Goal: Complete application form: Complete application form

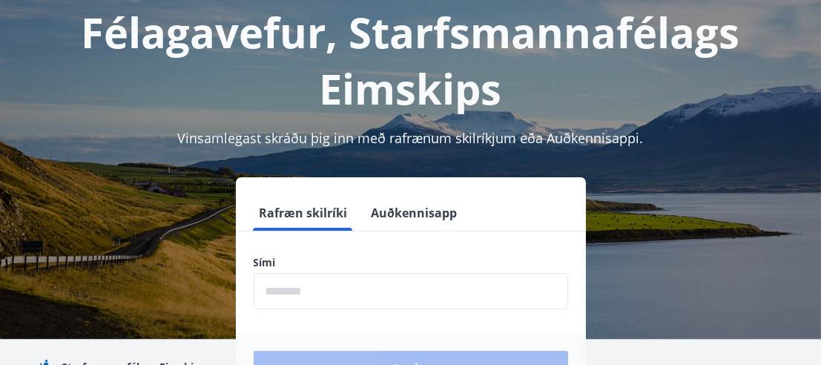
scroll to position [148, 0]
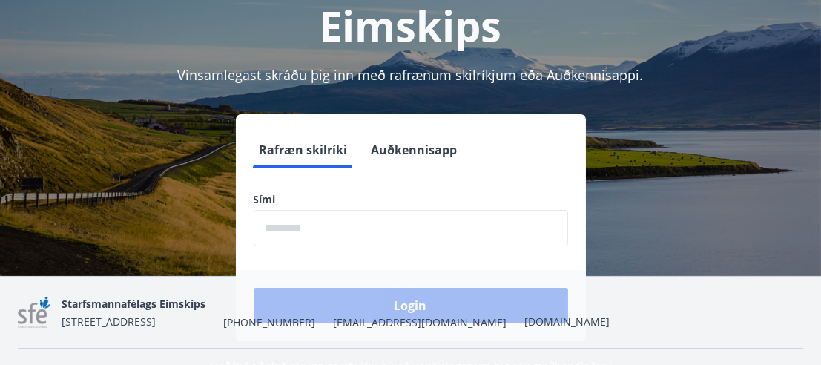
click at [301, 217] on input "phone" at bounding box center [411, 228] width 314 height 36
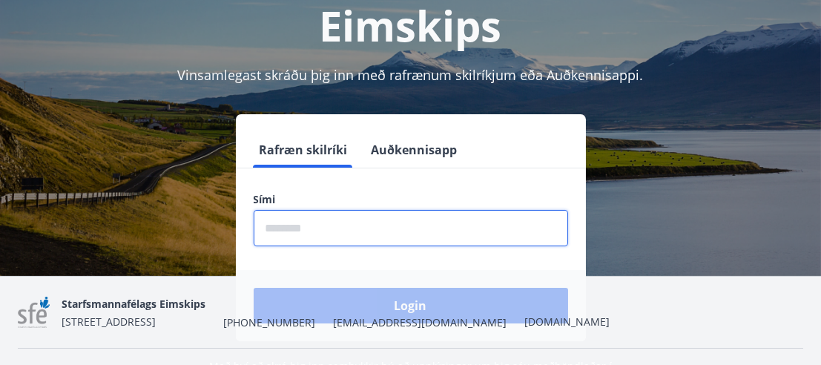
type input "********"
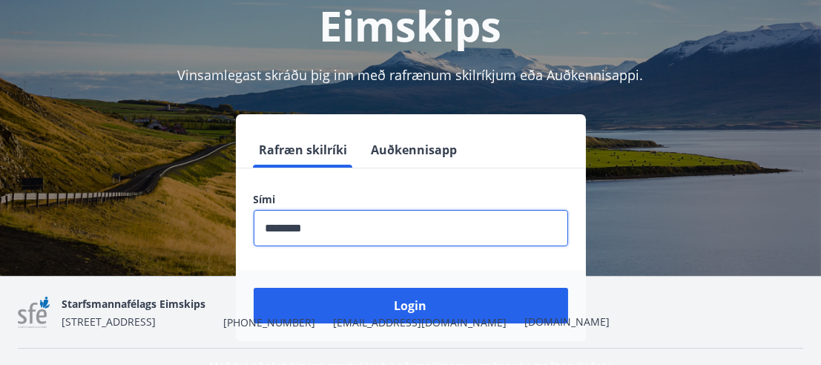
click at [399, 304] on div "Starfsmannafélags Eimskips [STREET_ADDRESS] [PHONE_NUMBER] [EMAIL_ADDRESS][DOMA…" at bounding box center [336, 312] width 548 height 36
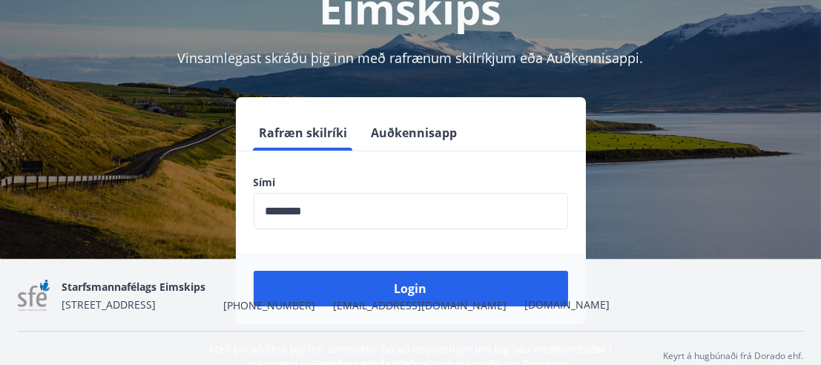
scroll to position [182, 0]
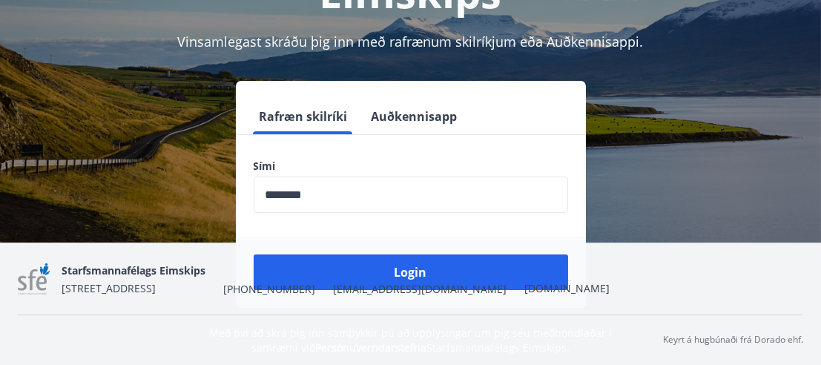
click at [376, 271] on div "Starfsmannafélags Eimskips [STREET_ADDRESS] [PHONE_NUMBER] [EMAIL_ADDRESS][DOMA…" at bounding box center [336, 279] width 548 height 36
click at [378, 270] on div "Starfsmannafélags Eimskips [STREET_ADDRESS] [PHONE_NUMBER] [EMAIL_ADDRESS][DOMA…" at bounding box center [336, 279] width 548 height 36
click at [414, 268] on div "Starfsmannafélags Eimskips [STREET_ADDRESS] [PHONE_NUMBER] [EMAIL_ADDRESS][DOMA…" at bounding box center [336, 279] width 548 height 36
click at [419, 262] on div "Starfsmannafélags Eimskips [STREET_ADDRESS] [PHONE_NUMBER] [EMAIL_ADDRESS][DOMA…" at bounding box center [336, 279] width 548 height 36
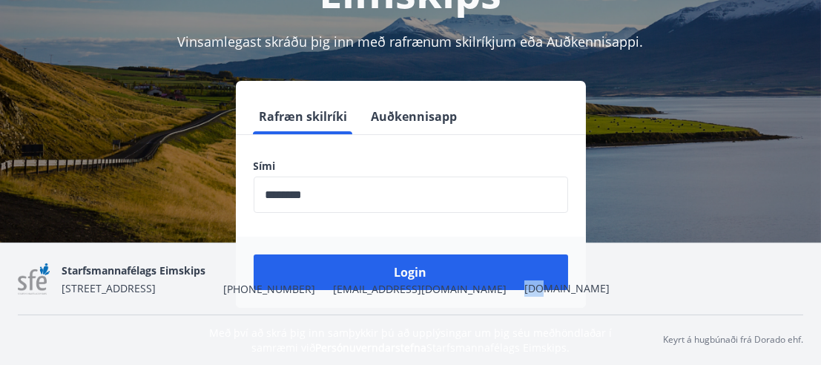
click at [419, 262] on div "Starfsmannafélags Eimskips [STREET_ADDRESS] [PHONE_NUMBER] [EMAIL_ADDRESS][DOMA…" at bounding box center [336, 279] width 548 height 36
click at [413, 265] on div "Starfsmannafélags Eimskips [STREET_ADDRESS] [PHONE_NUMBER] [EMAIL_ADDRESS][DOMA…" at bounding box center [336, 279] width 548 height 36
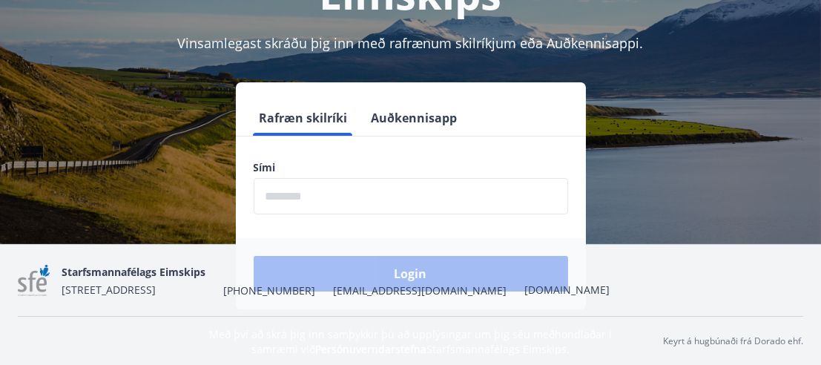
scroll to position [182, 0]
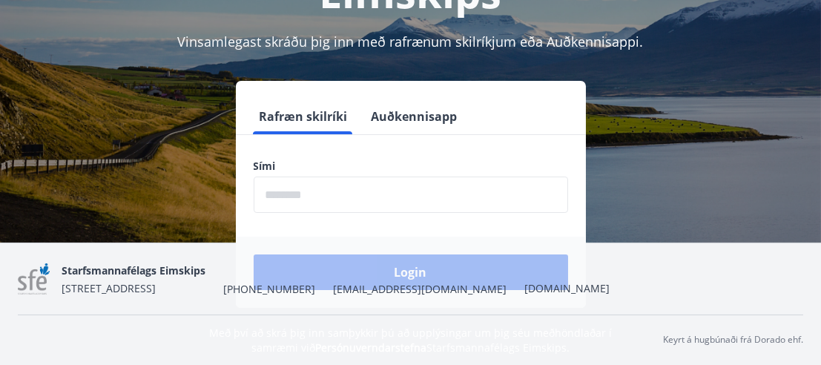
click at [311, 196] on input "phone" at bounding box center [411, 194] width 314 height 36
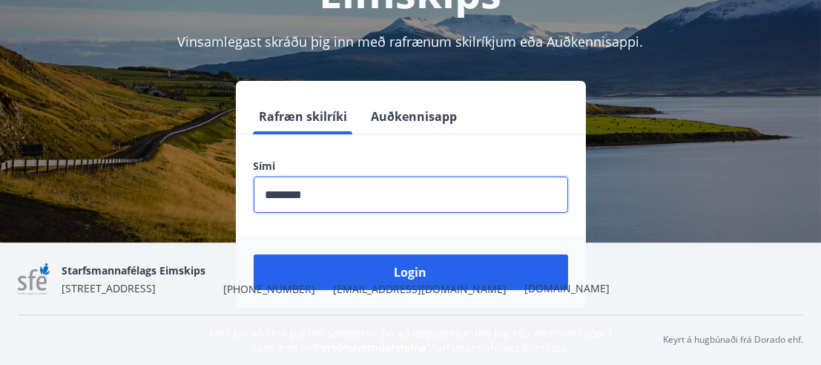
type input "********"
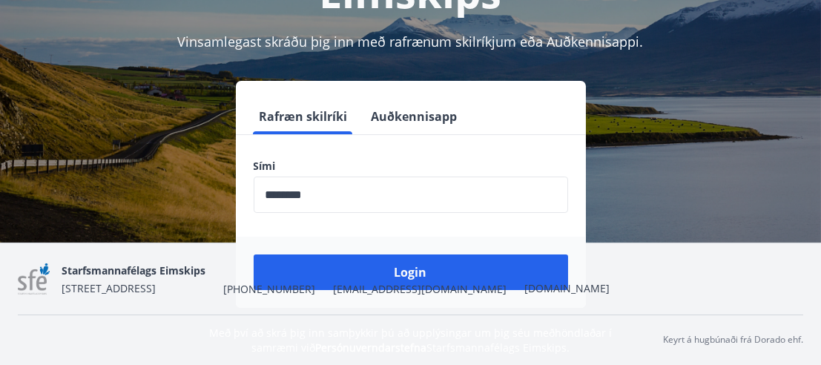
click at [397, 267] on div "Starfsmannafélags Eimskips [STREET_ADDRESS] [PHONE_NUMBER] [EMAIL_ADDRESS][DOMA…" at bounding box center [336, 279] width 548 height 36
click at [397, 268] on div "Starfsmannafélags Eimskips [STREET_ADDRESS] [PHONE_NUMBER] [EMAIL_ADDRESS][DOMA…" at bounding box center [336, 279] width 548 height 36
click at [33, 277] on img at bounding box center [34, 279] width 32 height 32
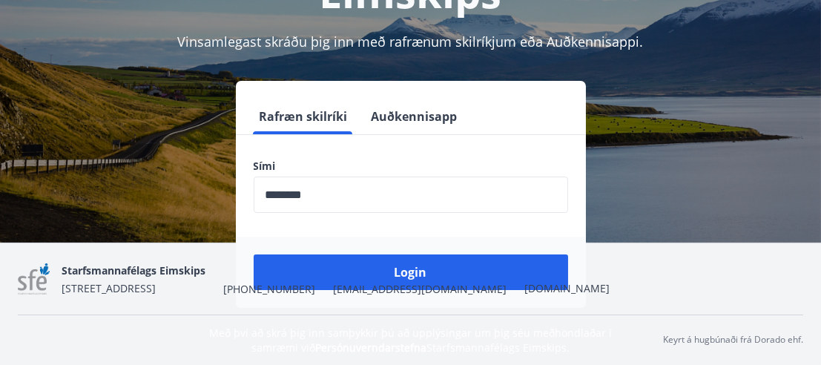
click at [105, 297] on div "Rafræn skilríki Auðkennisapp Sími ​ Login" at bounding box center [410, 194] width 785 height 227
click at [414, 274] on div "Starfsmannafélags Eimskips [STREET_ADDRESS] [PHONE_NUMBER] [EMAIL_ADDRESS][DOMA…" at bounding box center [336, 279] width 548 height 36
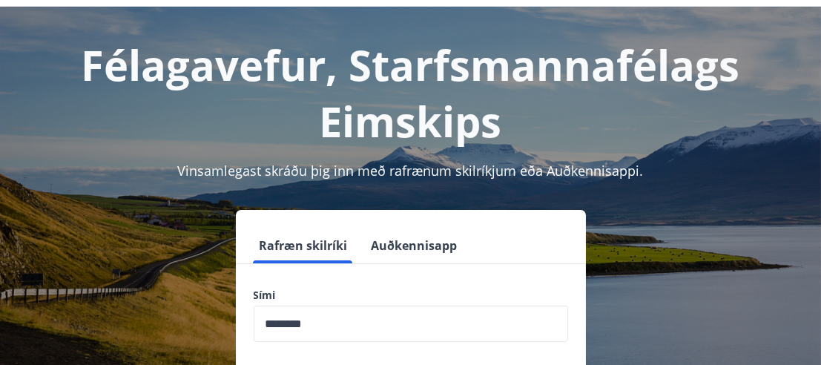
scroll to position [33, 0]
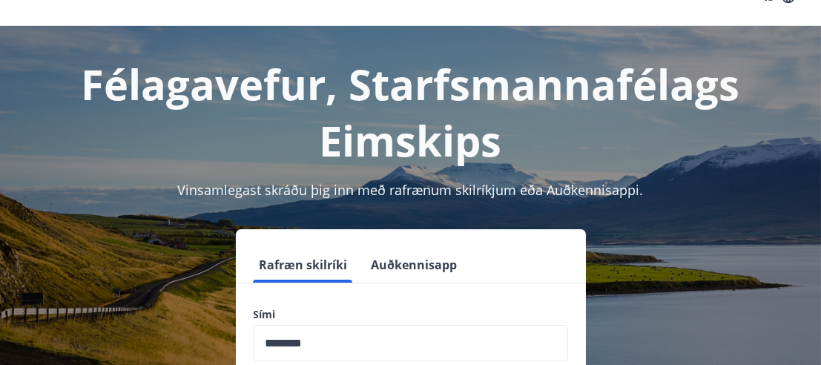
click at [406, 264] on button "Auðkennisapp" at bounding box center [415, 265] width 98 height 36
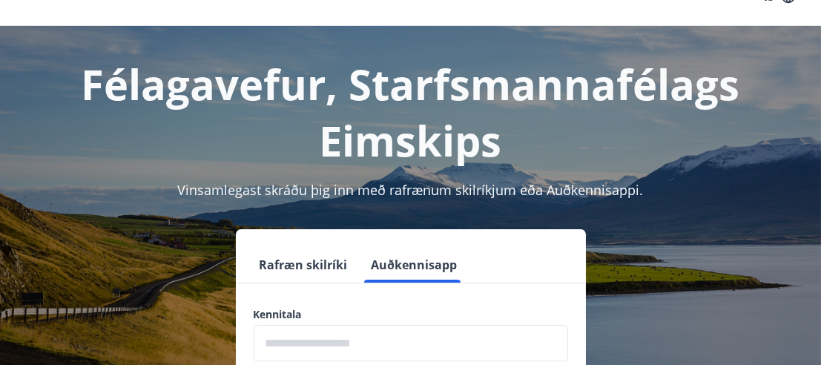
click at [297, 265] on button "Rafræn skilríki" at bounding box center [304, 265] width 100 height 36
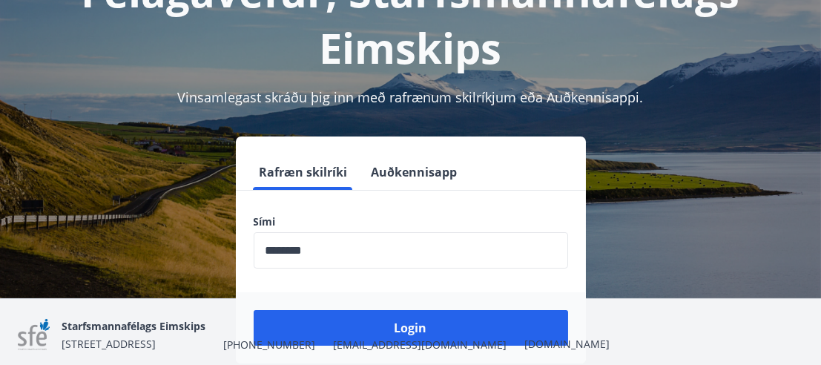
scroll to position [182, 0]
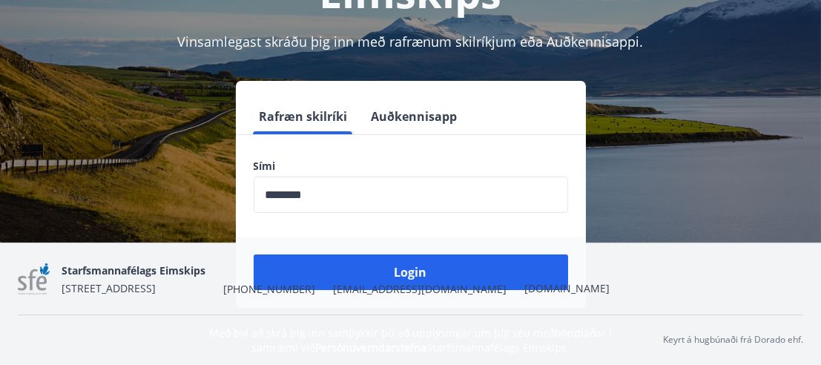
click at [402, 274] on div "Starfsmannafélags Eimskips [STREET_ADDRESS] [PHONE_NUMBER] [EMAIL_ADDRESS][DOMA…" at bounding box center [336, 279] width 548 height 36
click at [403, 274] on div "Starfsmannafélags Eimskips [STREET_ADDRESS] [PHONE_NUMBER] [EMAIL_ADDRESS][DOMA…" at bounding box center [336, 279] width 548 height 36
click at [403, 273] on div "Starfsmannafélags Eimskips [STREET_ADDRESS] [PHONE_NUMBER] [EMAIL_ADDRESS][DOMA…" at bounding box center [336, 279] width 548 height 36
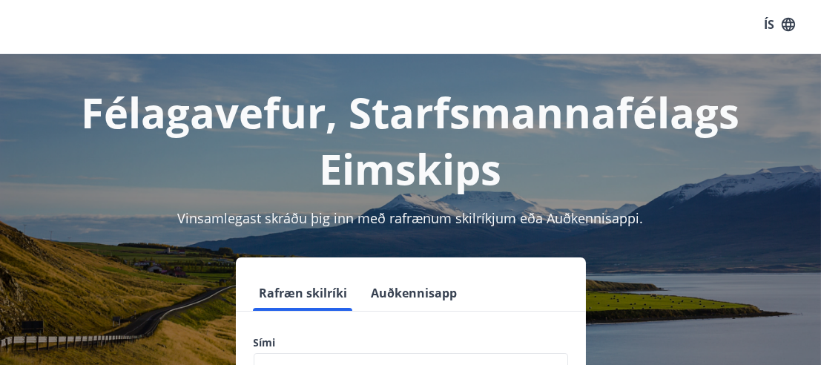
scroll to position [0, 0]
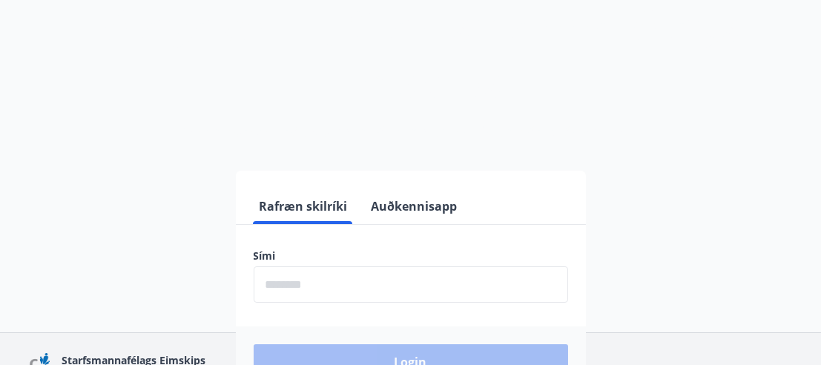
scroll to position [148, 0]
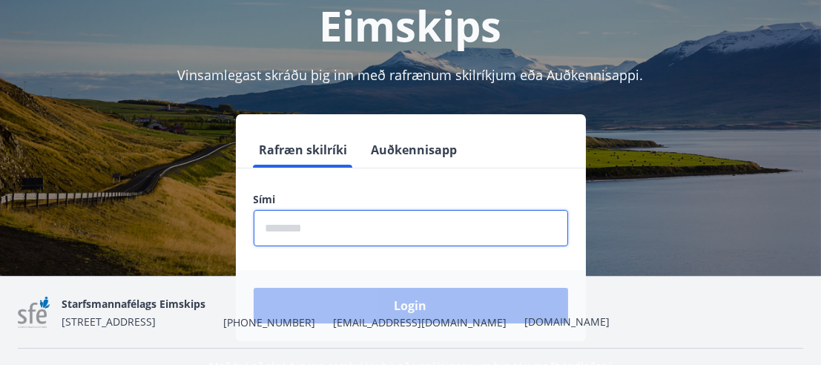
click at [295, 226] on input "phone" at bounding box center [411, 228] width 314 height 36
type input "********"
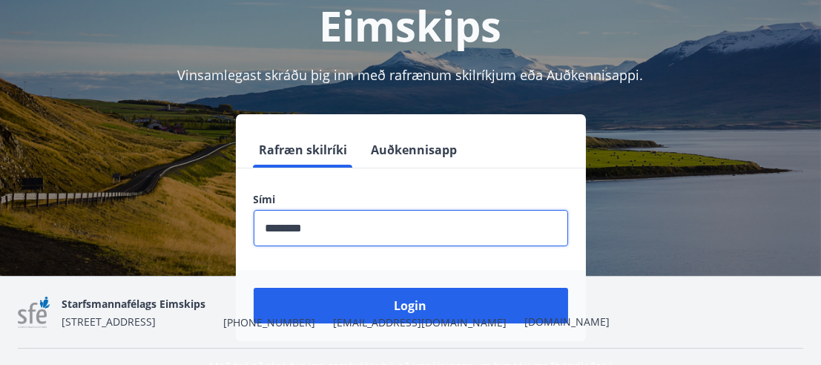
click at [408, 301] on div "Starfsmannafélags Eimskips [STREET_ADDRESS] [PHONE_NUMBER] [EMAIL_ADDRESS][DOMA…" at bounding box center [336, 312] width 548 height 36
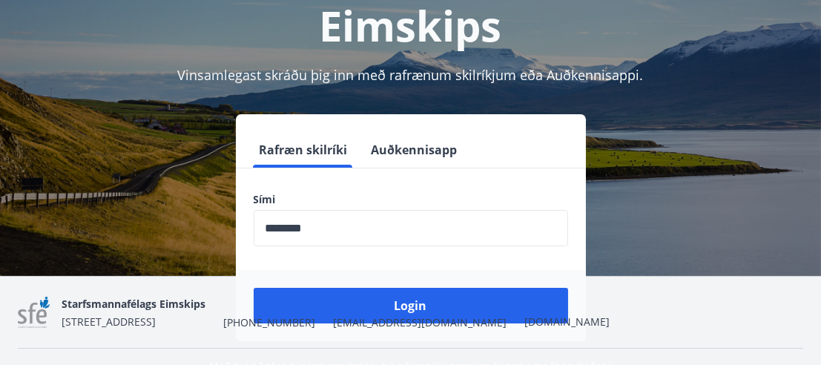
click at [404, 303] on div "Starfsmannafélags Eimskips [STREET_ADDRESS] [PHONE_NUMBER] [EMAIL_ADDRESS][DOMA…" at bounding box center [336, 312] width 548 height 36
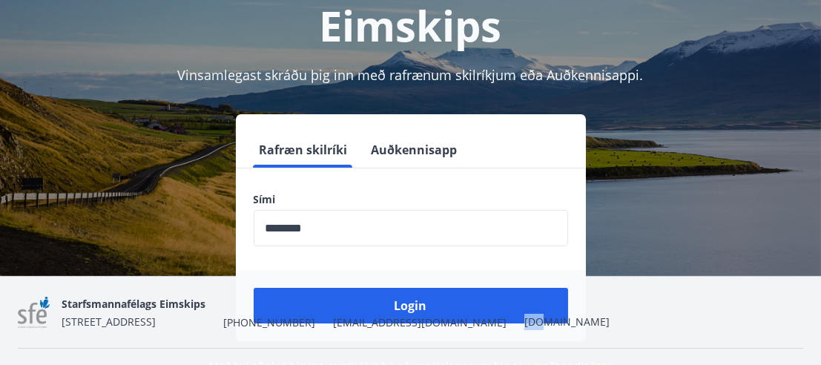
click at [404, 303] on div "Starfsmannafélags Eimskips [STREET_ADDRESS] [PHONE_NUMBER] [EMAIL_ADDRESS][DOMA…" at bounding box center [336, 312] width 548 height 36
click at [403, 303] on div "Starfsmannafélags Eimskips [STREET_ADDRESS] [PHONE_NUMBER] [EMAIL_ADDRESS][DOMA…" at bounding box center [336, 312] width 548 height 36
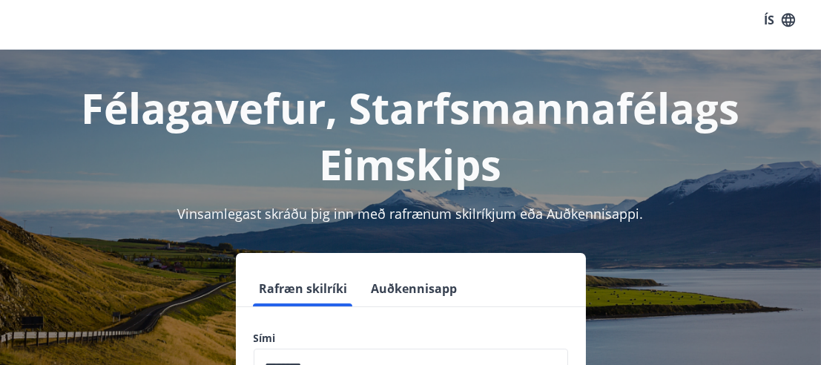
scroll to position [0, 0]
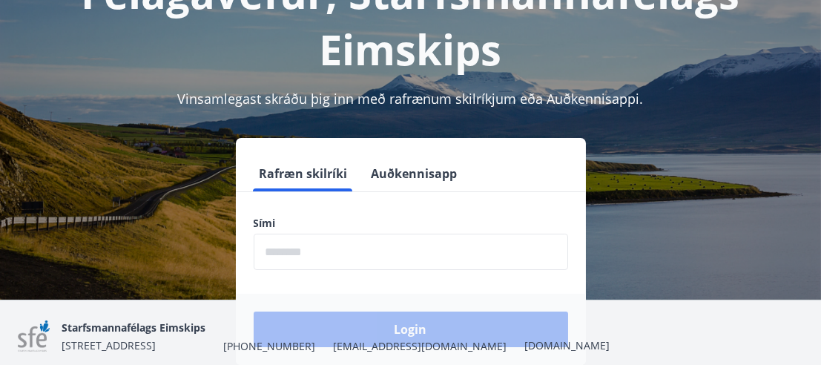
scroll to position [147, 0]
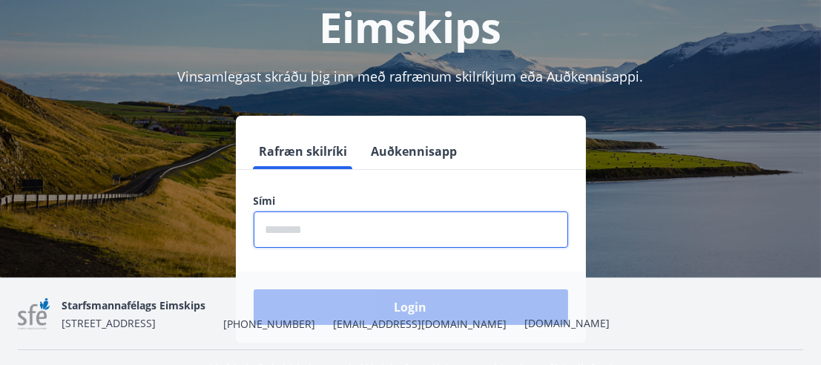
click at [265, 219] on input "phone" at bounding box center [411, 229] width 314 height 36
type input "********"
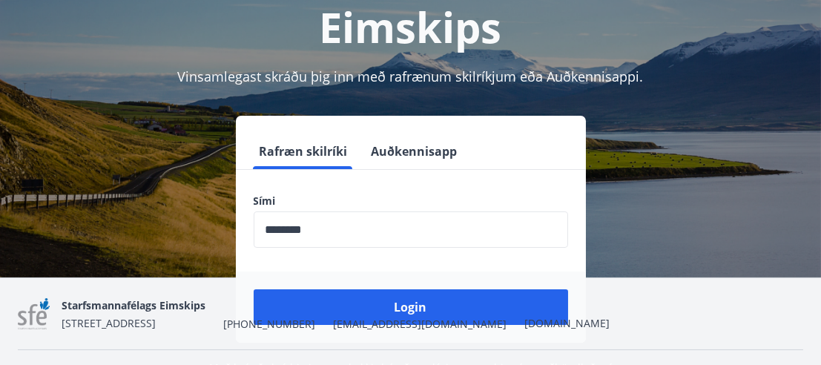
click at [366, 309] on div "Starfsmannafélags Eimskips [STREET_ADDRESS] [PHONE_NUMBER] [EMAIL_ADDRESS][DOMA…" at bounding box center [336, 314] width 548 height 36
click at [367, 310] on div "Starfsmannafélags Eimskips [STREET_ADDRESS] [PHONE_NUMBER] [EMAIL_ADDRESS][DOMA…" at bounding box center [336, 314] width 548 height 36
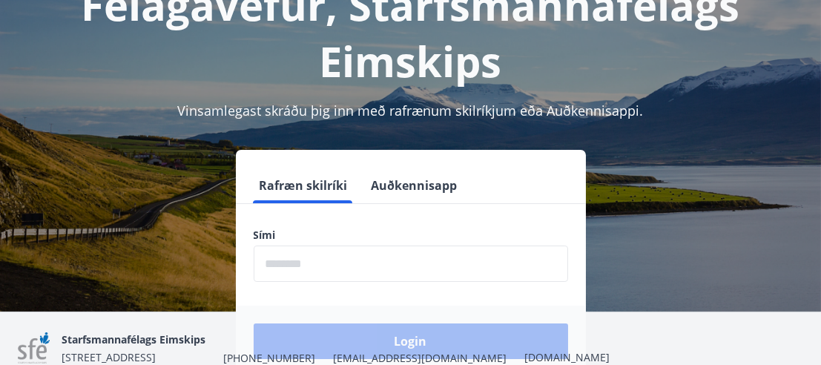
scroll to position [148, 0]
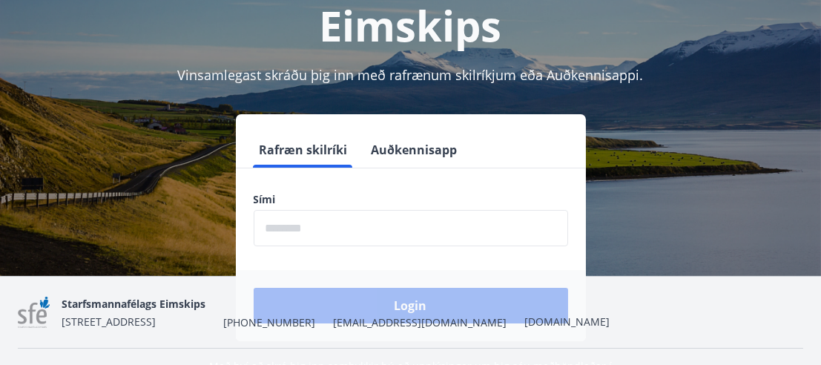
click at [277, 225] on input "phone" at bounding box center [411, 228] width 314 height 36
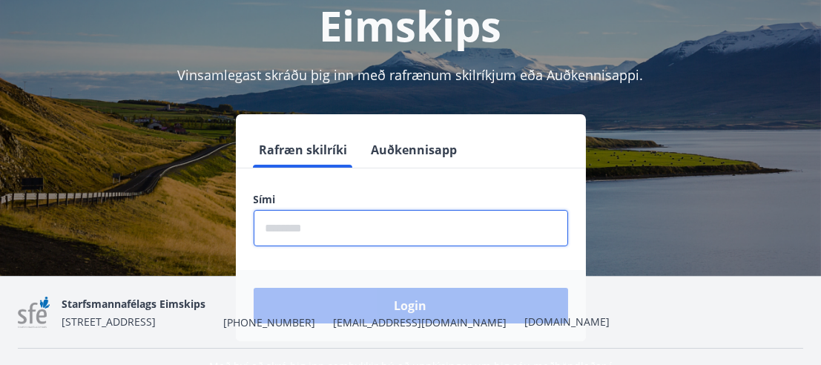
type input "********"
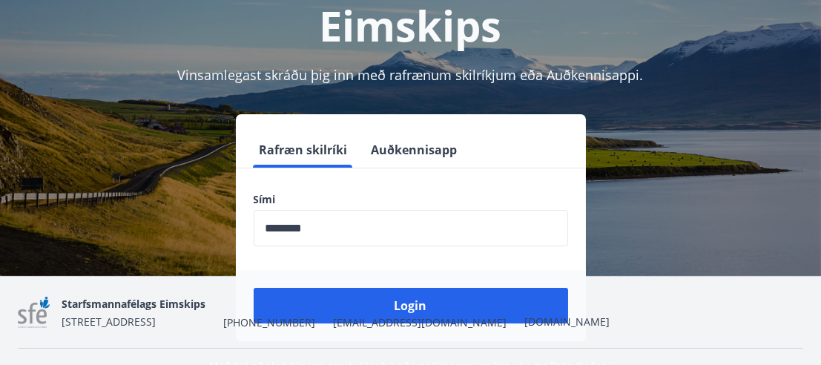
click at [403, 300] on div "Starfsmannafélags Eimskips [STREET_ADDRESS] [PHONE_NUMBER] [EMAIL_ADDRESS][DOMA…" at bounding box center [336, 312] width 548 height 36
click at [404, 301] on div "Starfsmannafélags Eimskips [STREET_ADDRESS] [PHONE_NUMBER] [EMAIL_ADDRESS][DOMA…" at bounding box center [336, 312] width 548 height 36
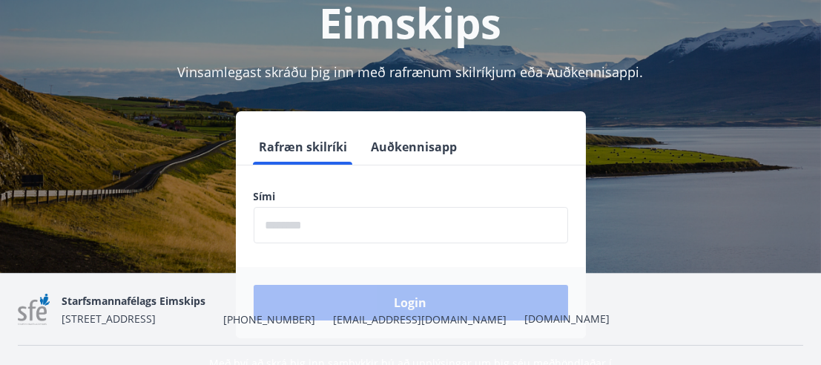
scroll to position [182, 0]
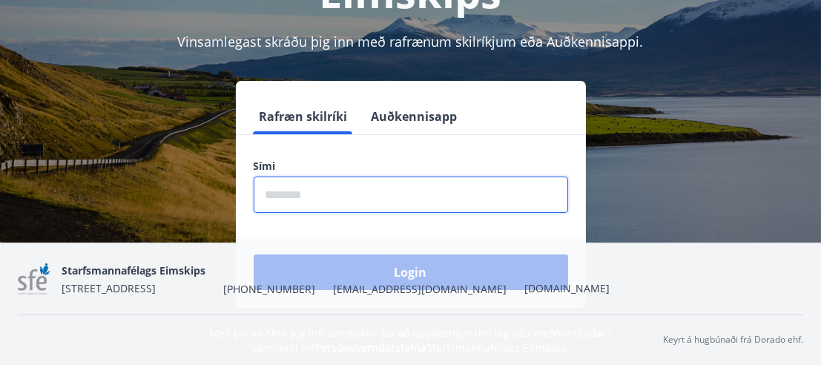
click at [316, 200] on input "phone" at bounding box center [411, 194] width 314 height 36
type input "********"
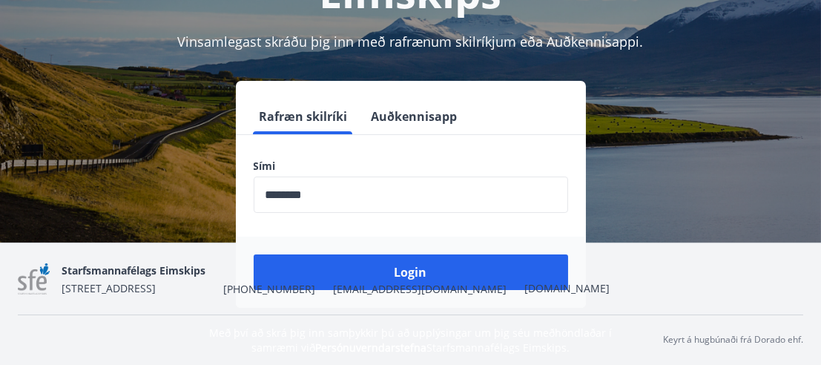
click at [383, 279] on div "Starfsmannafélags Eimskips [STREET_ADDRESS] [PHONE_NUMBER] [EMAIL_ADDRESS][DOMA…" at bounding box center [336, 279] width 548 height 36
click at [384, 278] on div "Starfsmannafélags Eimskips [STREET_ADDRESS] [PHONE_NUMBER] [EMAIL_ADDRESS][DOMA…" at bounding box center [336, 279] width 548 height 36
click at [384, 277] on div "Starfsmannafélags Eimskips [STREET_ADDRESS] [PHONE_NUMBER] [EMAIL_ADDRESS][DOMA…" at bounding box center [336, 279] width 548 height 36
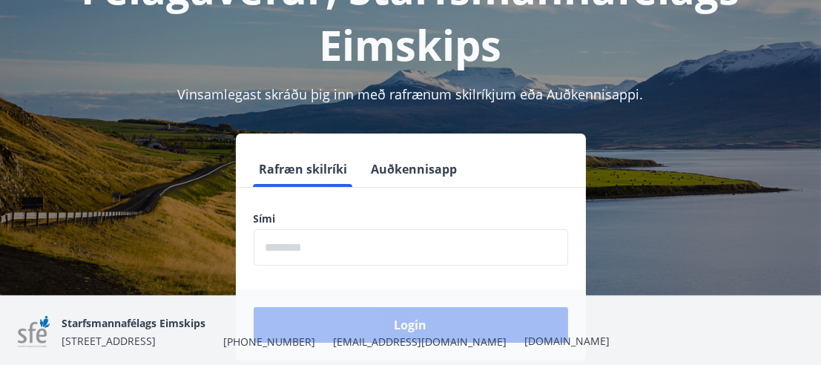
scroll to position [148, 0]
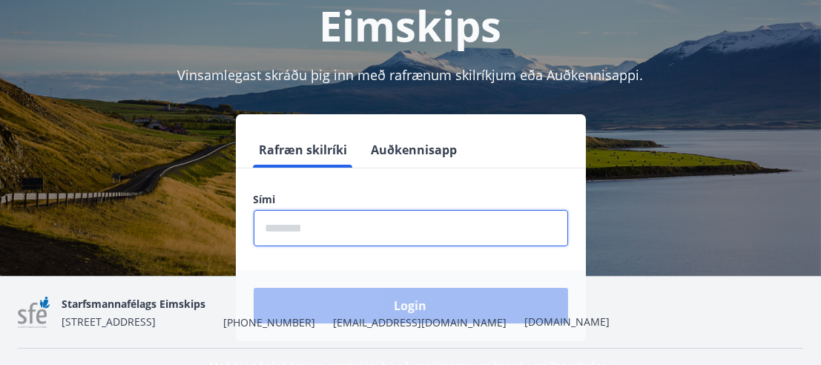
click at [335, 234] on input "phone" at bounding box center [411, 228] width 314 height 36
type input "********"
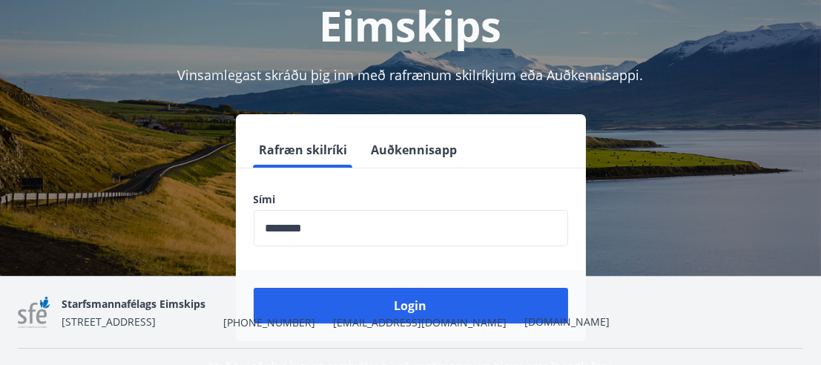
click at [440, 300] on div "Starfsmannafélags Eimskips [STREET_ADDRESS] [PHONE_NUMBER] [EMAIL_ADDRESS][DOMA…" at bounding box center [336, 312] width 548 height 36
